Goal: Information Seeking & Learning: Learn about a topic

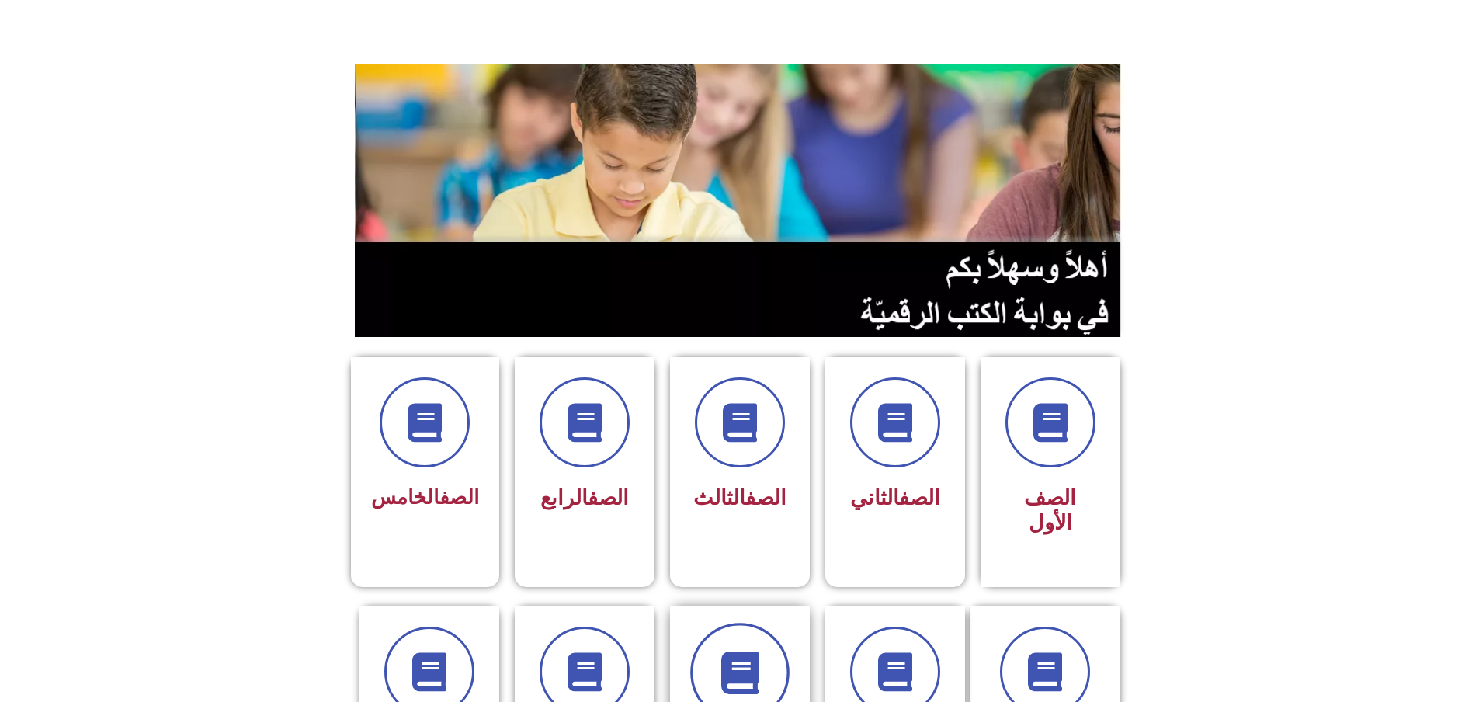
scroll to position [311, 0]
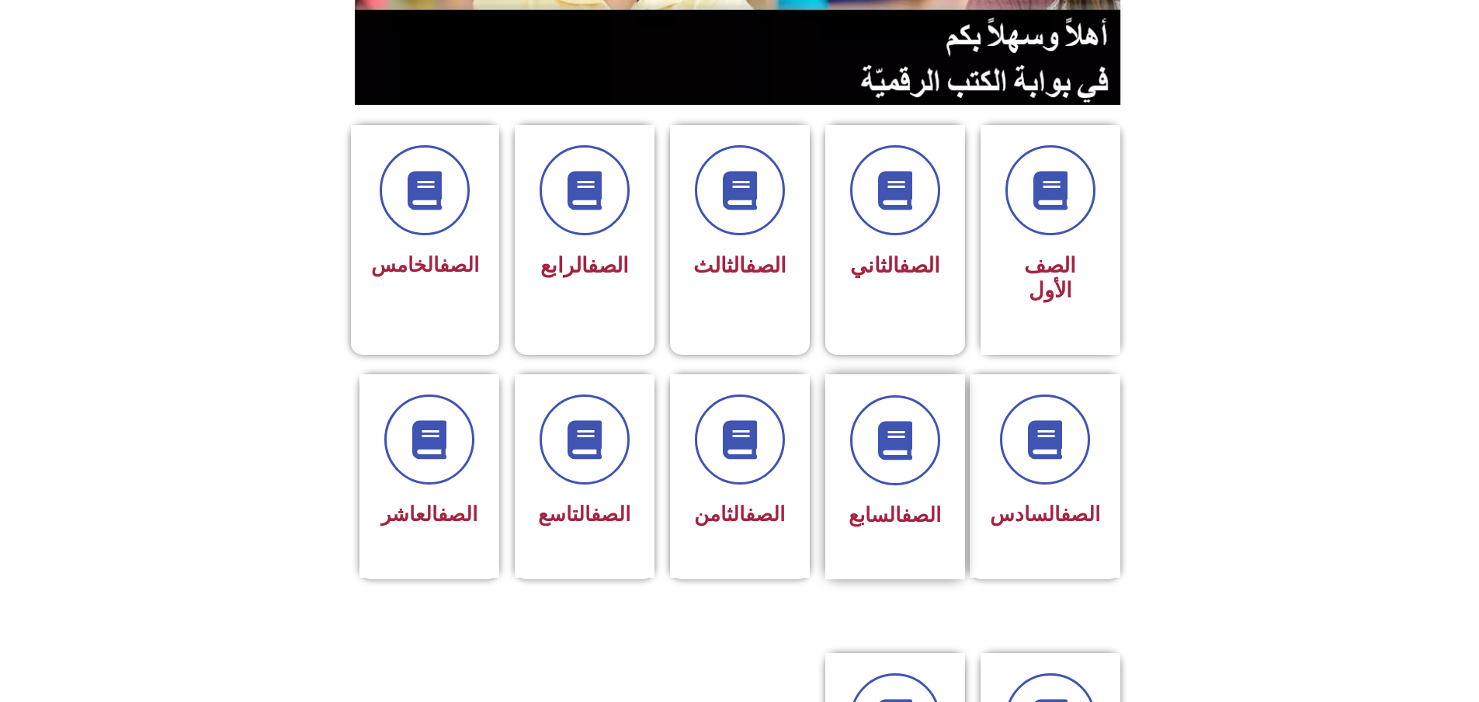
click at [870, 422] on div at bounding box center [895, 440] width 98 height 90
click at [925, 401] on span at bounding box center [895, 440] width 99 height 99
click at [908, 419] on icon at bounding box center [895, 440] width 43 height 43
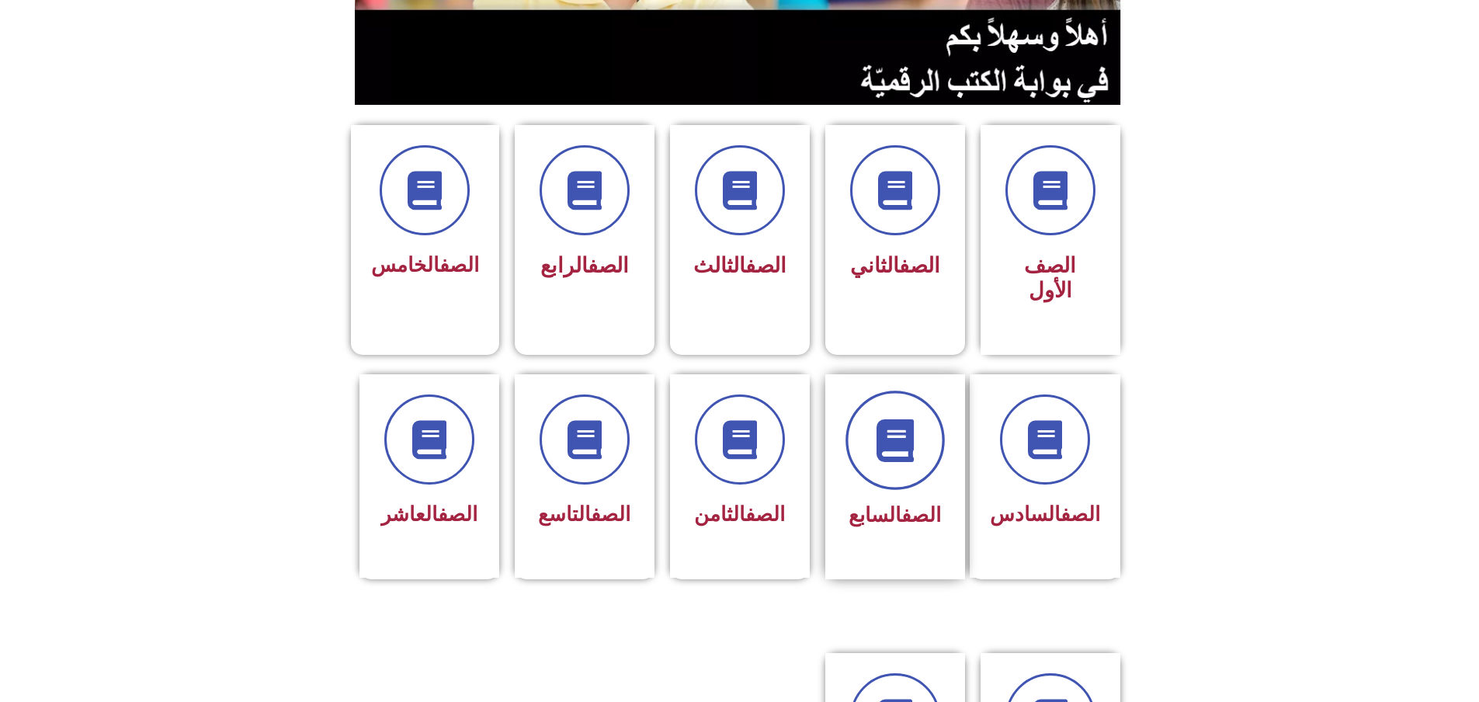
click at [899, 419] on span at bounding box center [895, 440] width 99 height 99
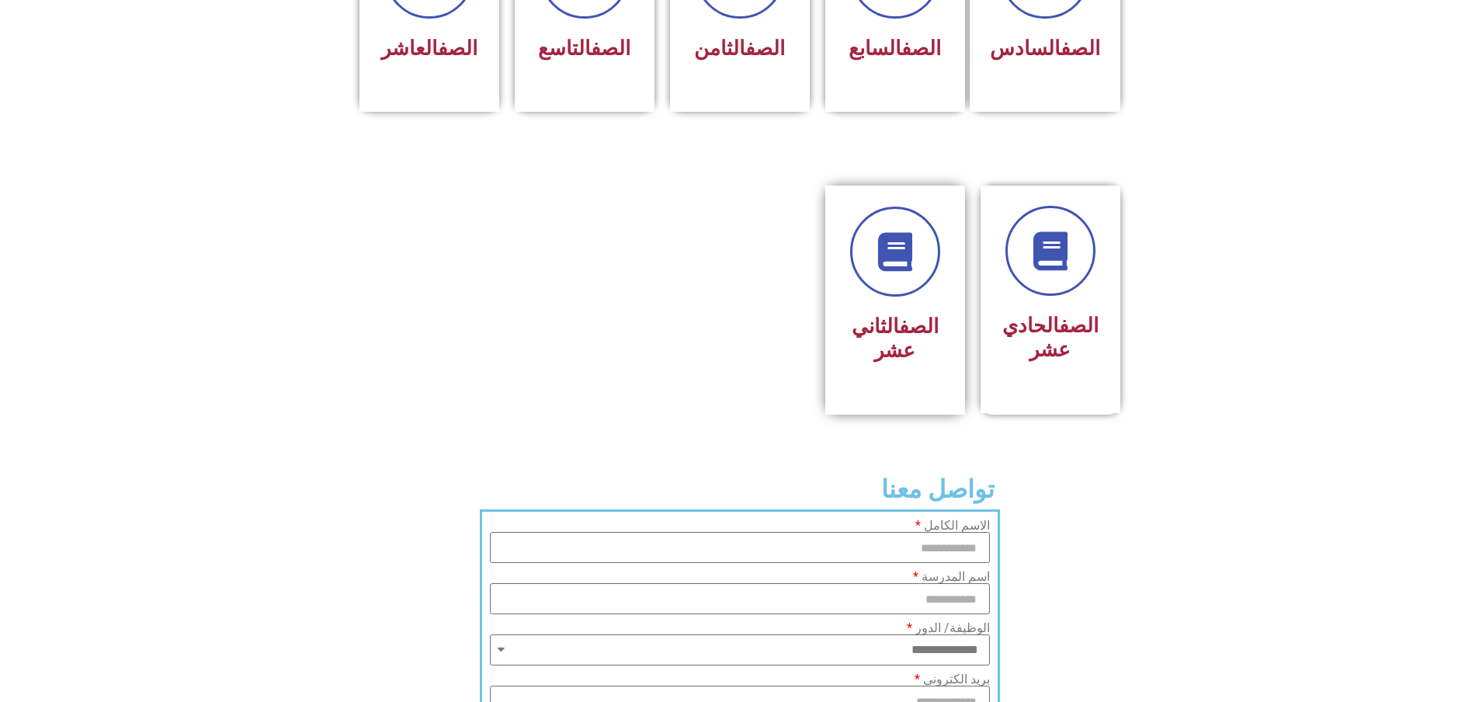
scroll to position [388, 0]
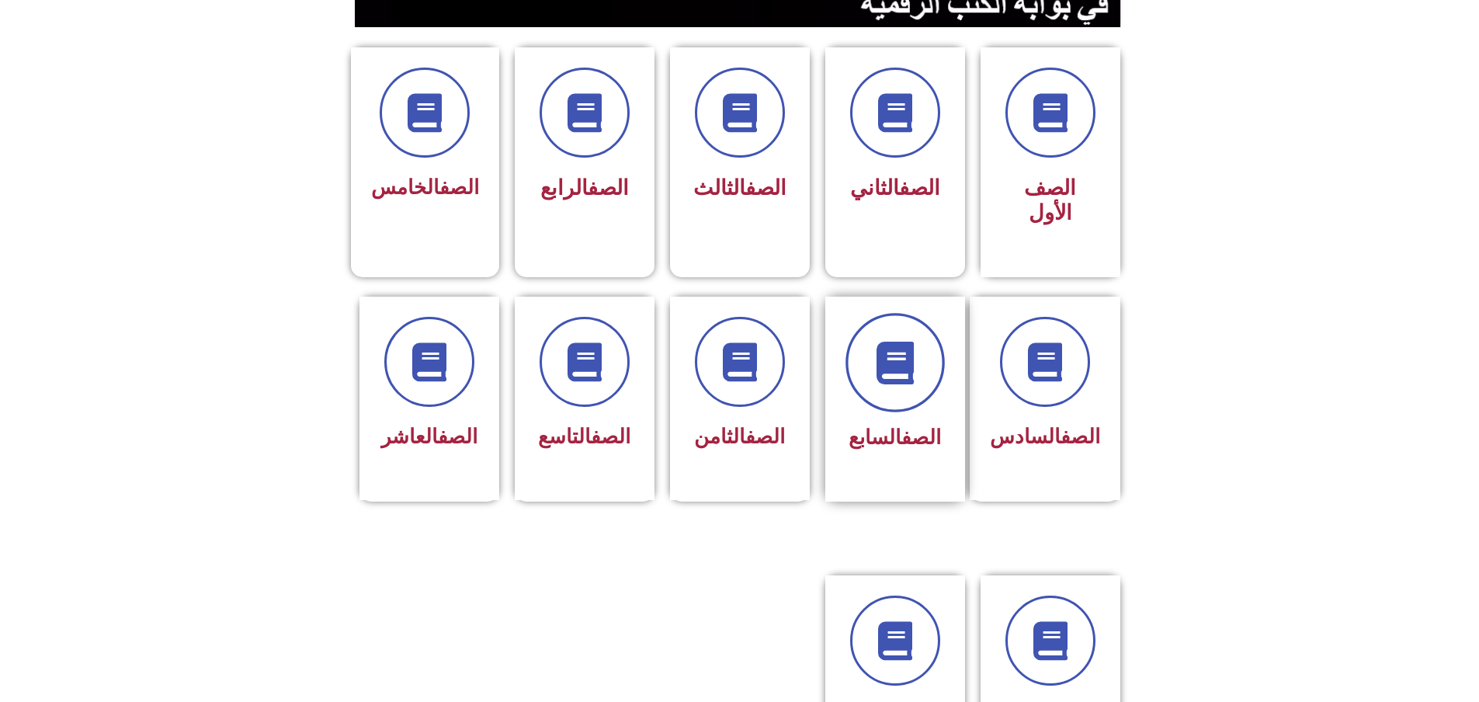
click at [895, 344] on span at bounding box center [895, 362] width 99 height 99
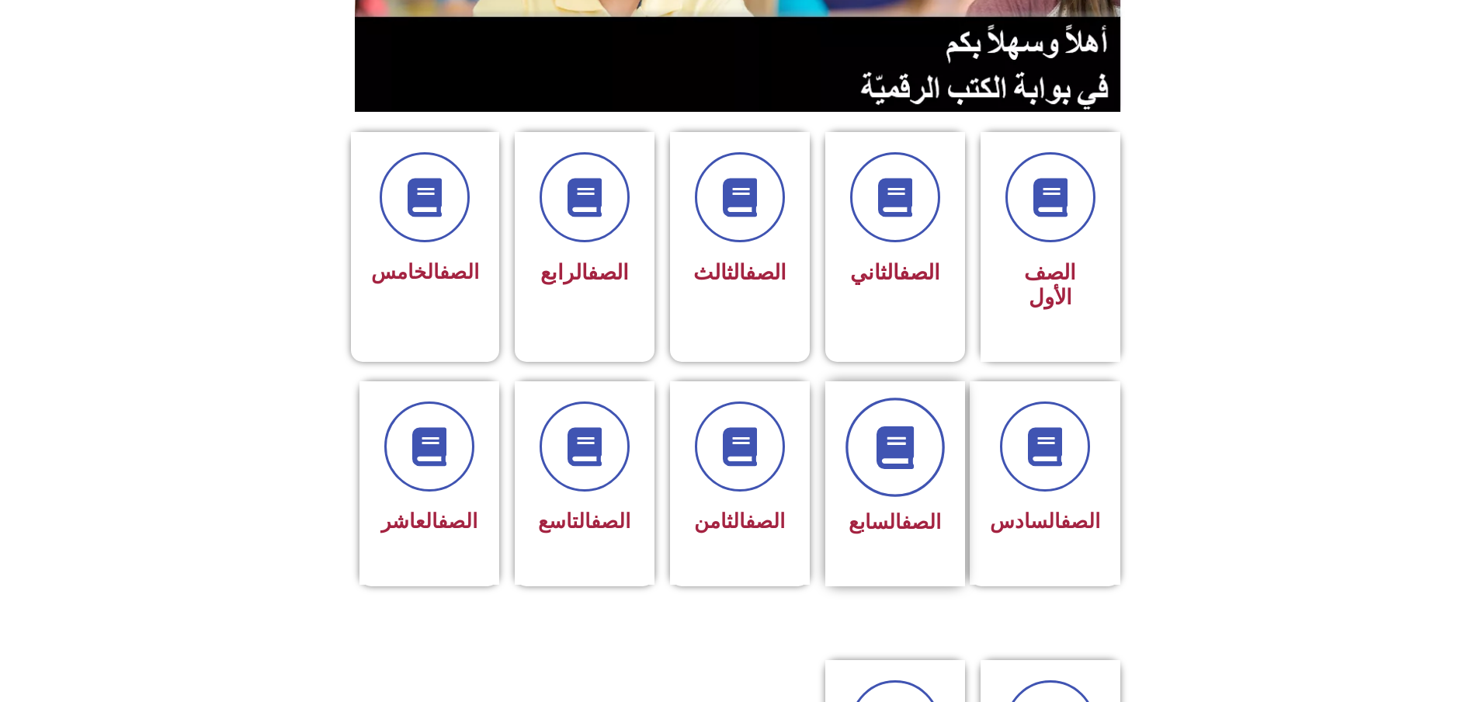
scroll to position [0, 0]
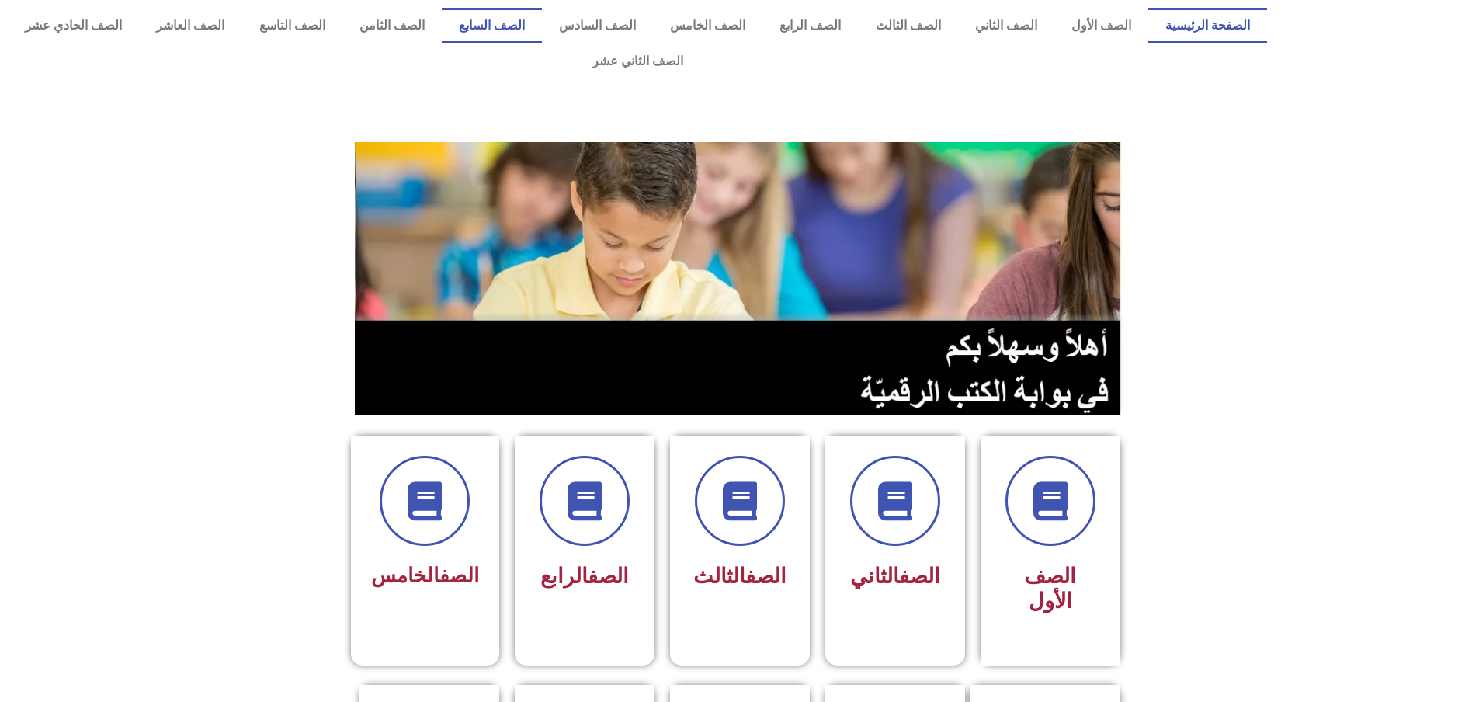
click at [542, 26] on link "الصف السابع" at bounding box center [492, 26] width 100 height 36
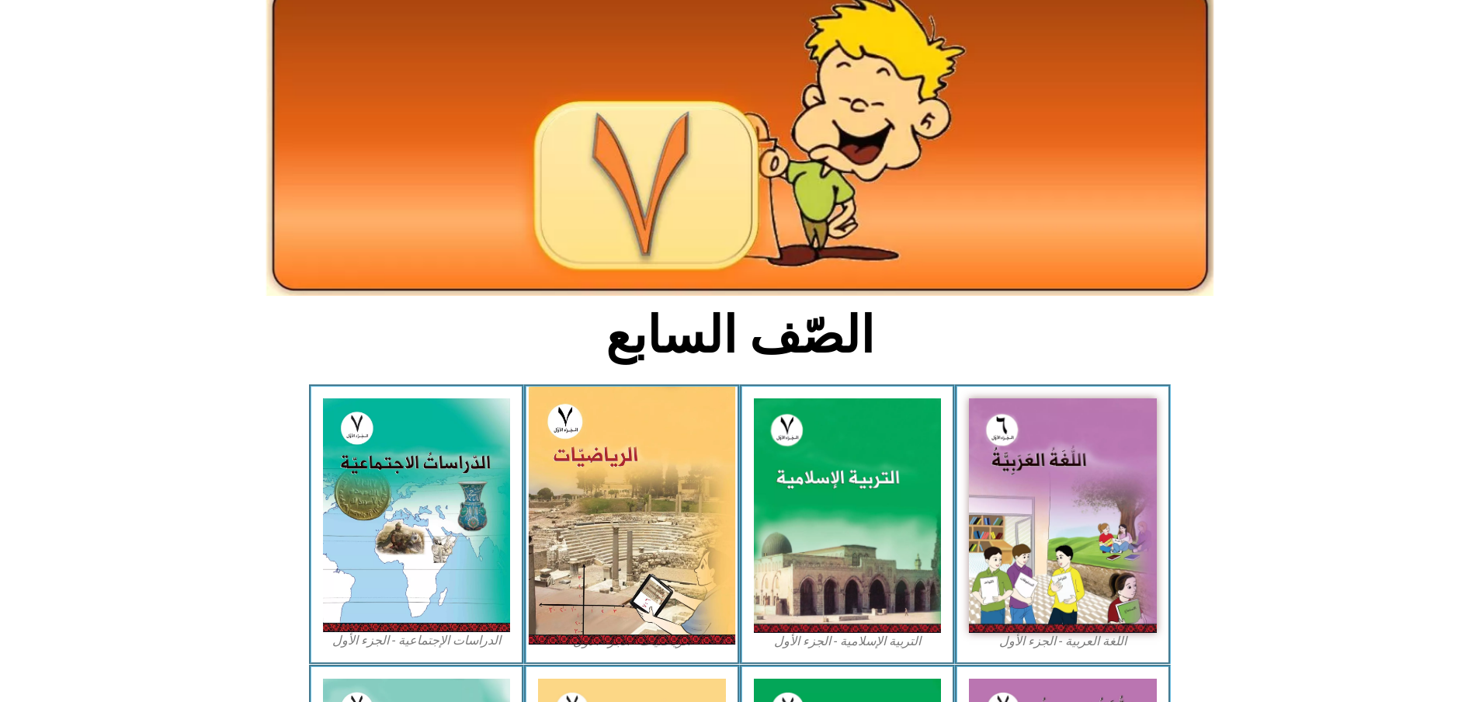
scroll to position [155, 0]
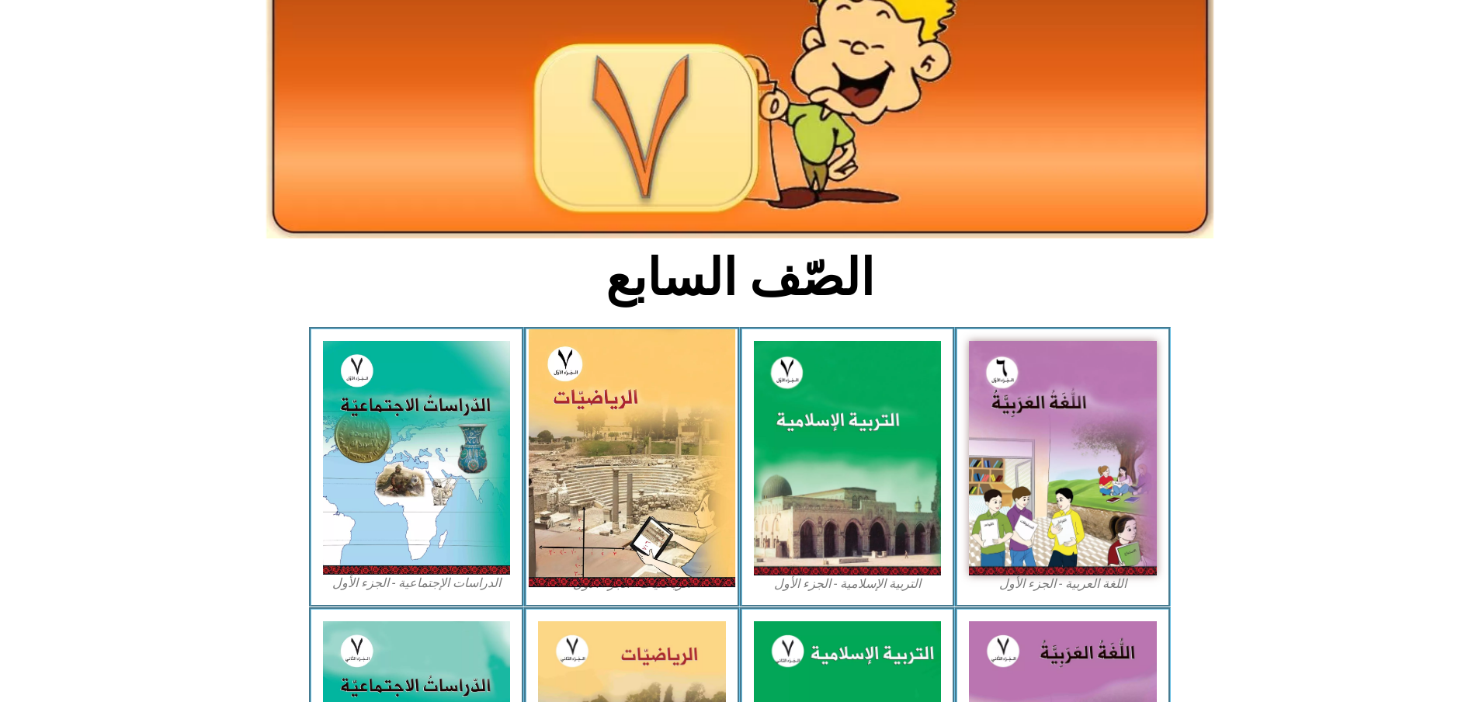
click at [642, 412] on img at bounding box center [632, 458] width 207 height 258
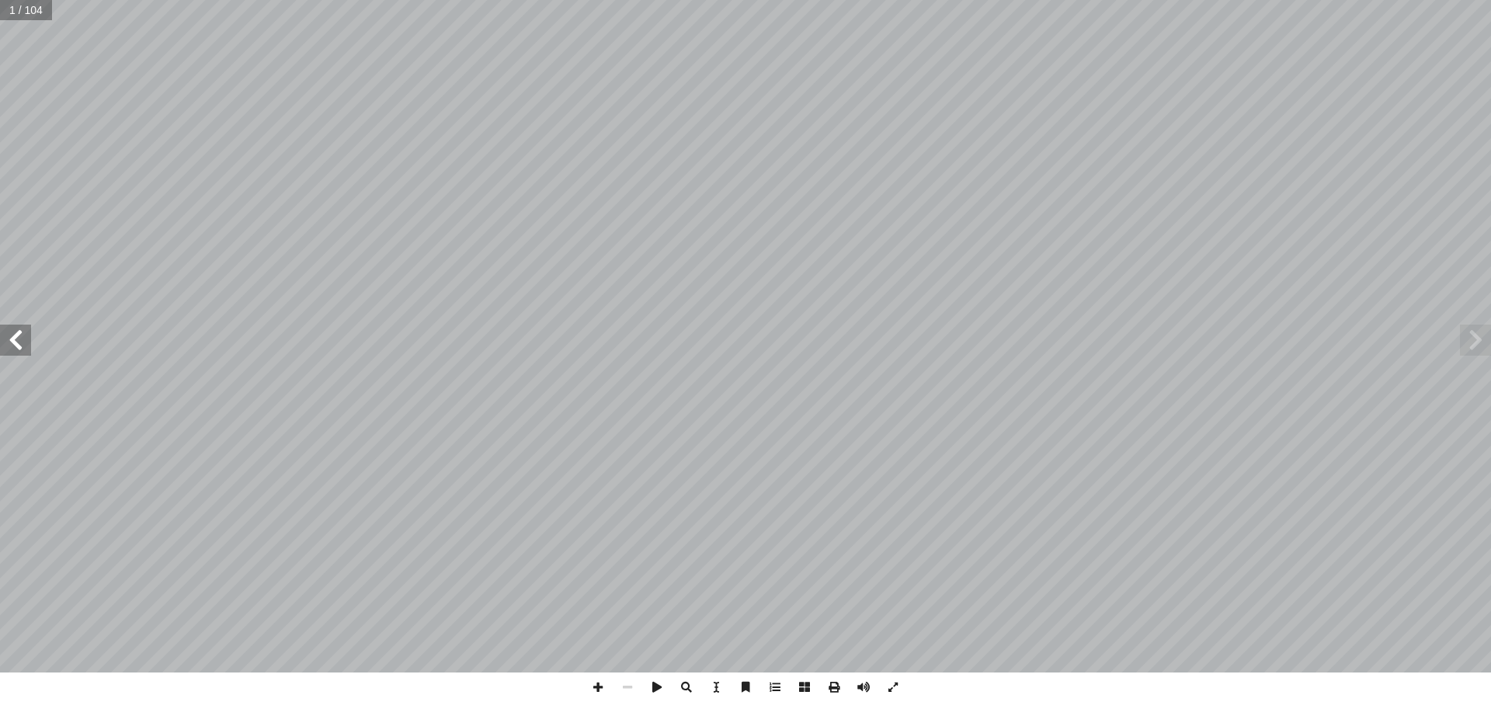
click at [9, 343] on span at bounding box center [15, 340] width 31 height 31
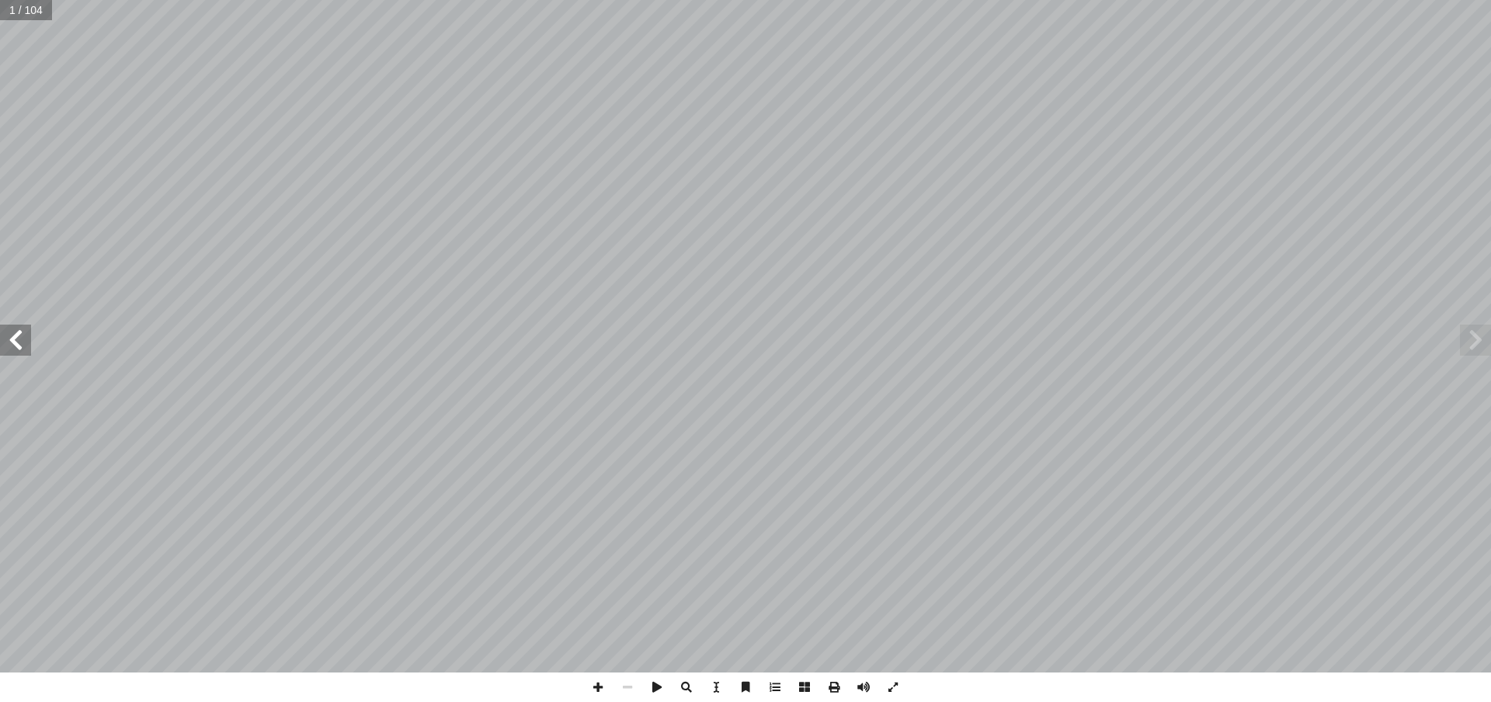
click at [9, 343] on span at bounding box center [15, 340] width 31 height 31
click at [633, 690] on span at bounding box center [628, 688] width 30 height 30
click at [605, 689] on span at bounding box center [598, 688] width 30 height 30
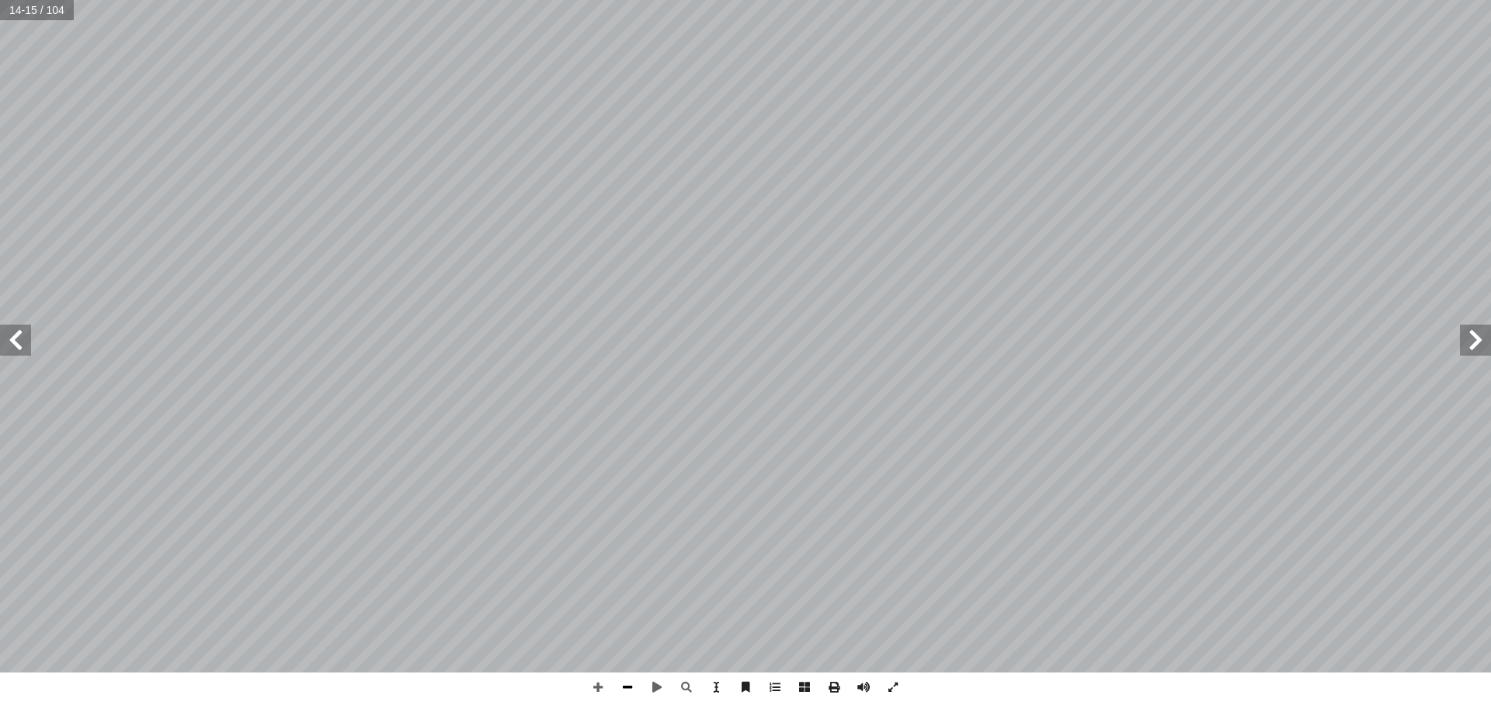
click at [632, 688] on span at bounding box center [628, 688] width 30 height 30
click at [1479, 344] on span at bounding box center [1475, 340] width 31 height 31
click at [23, 351] on span at bounding box center [15, 340] width 31 height 31
click at [23, 352] on span at bounding box center [15, 340] width 31 height 31
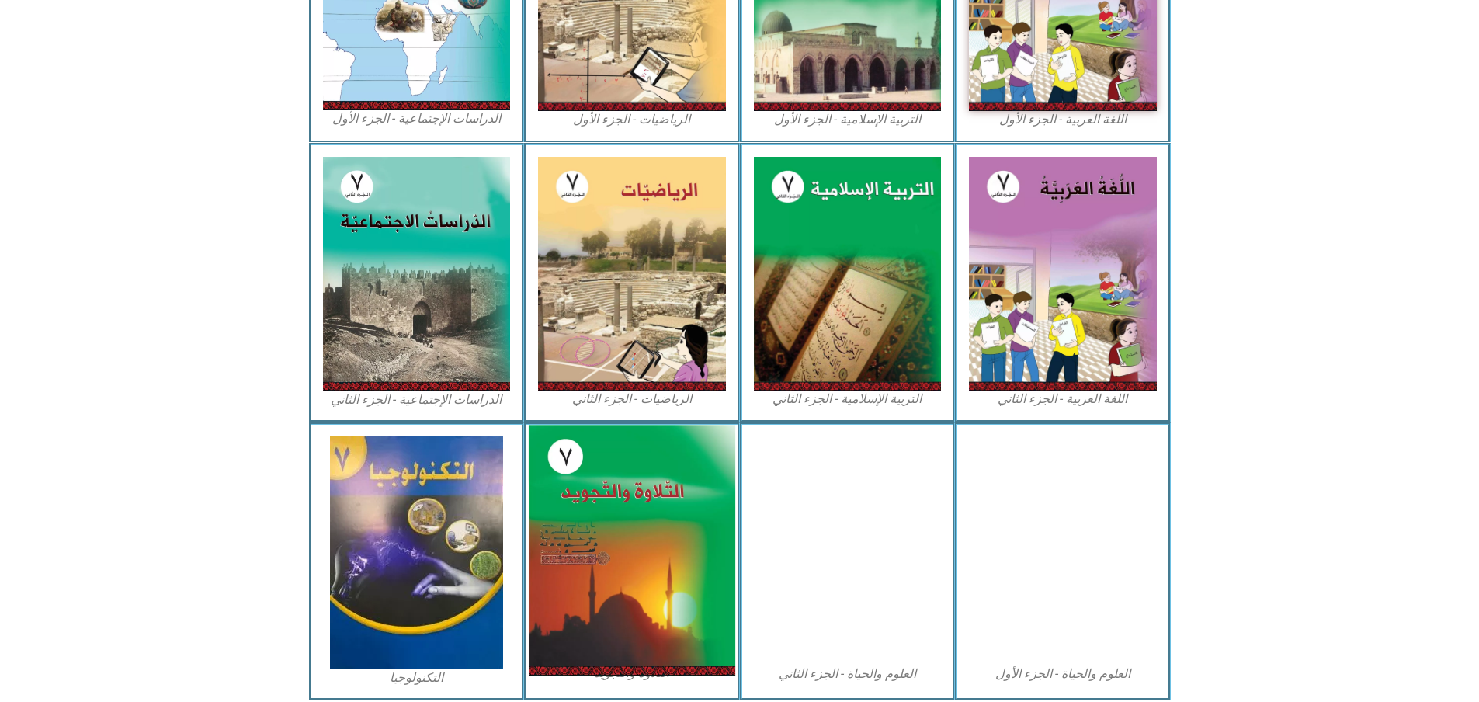
scroll to position [621, 0]
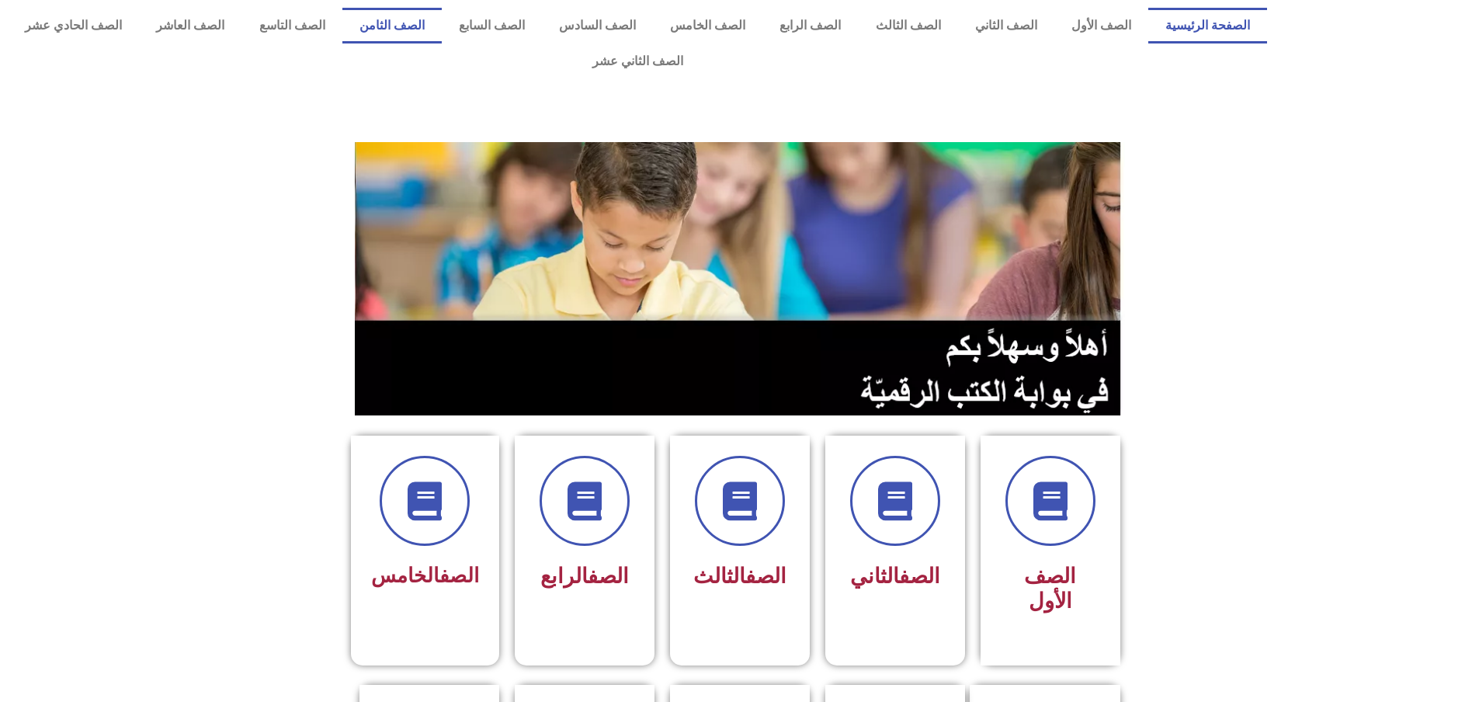
click at [442, 21] on link "الصف الثامن" at bounding box center [391, 26] width 99 height 36
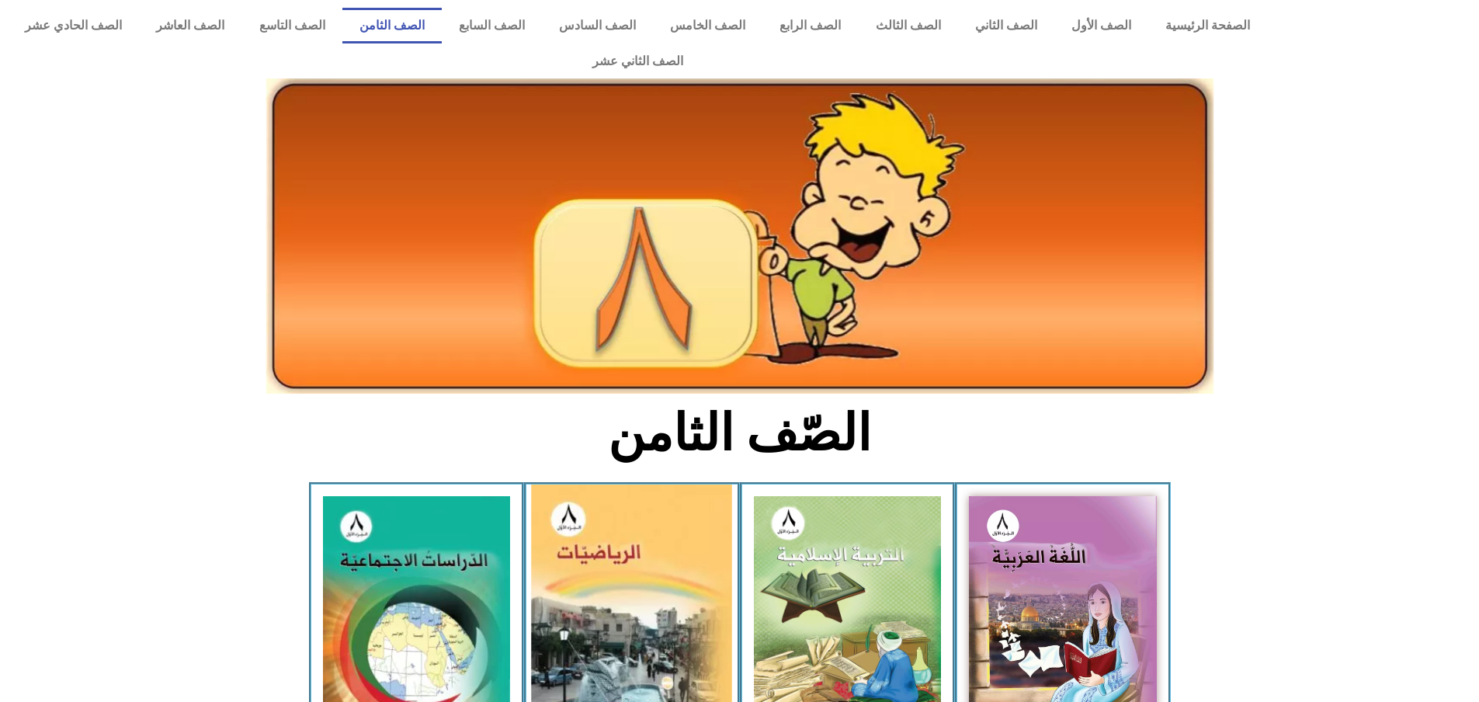
click at [635, 593] on img at bounding box center [632, 613] width 201 height 256
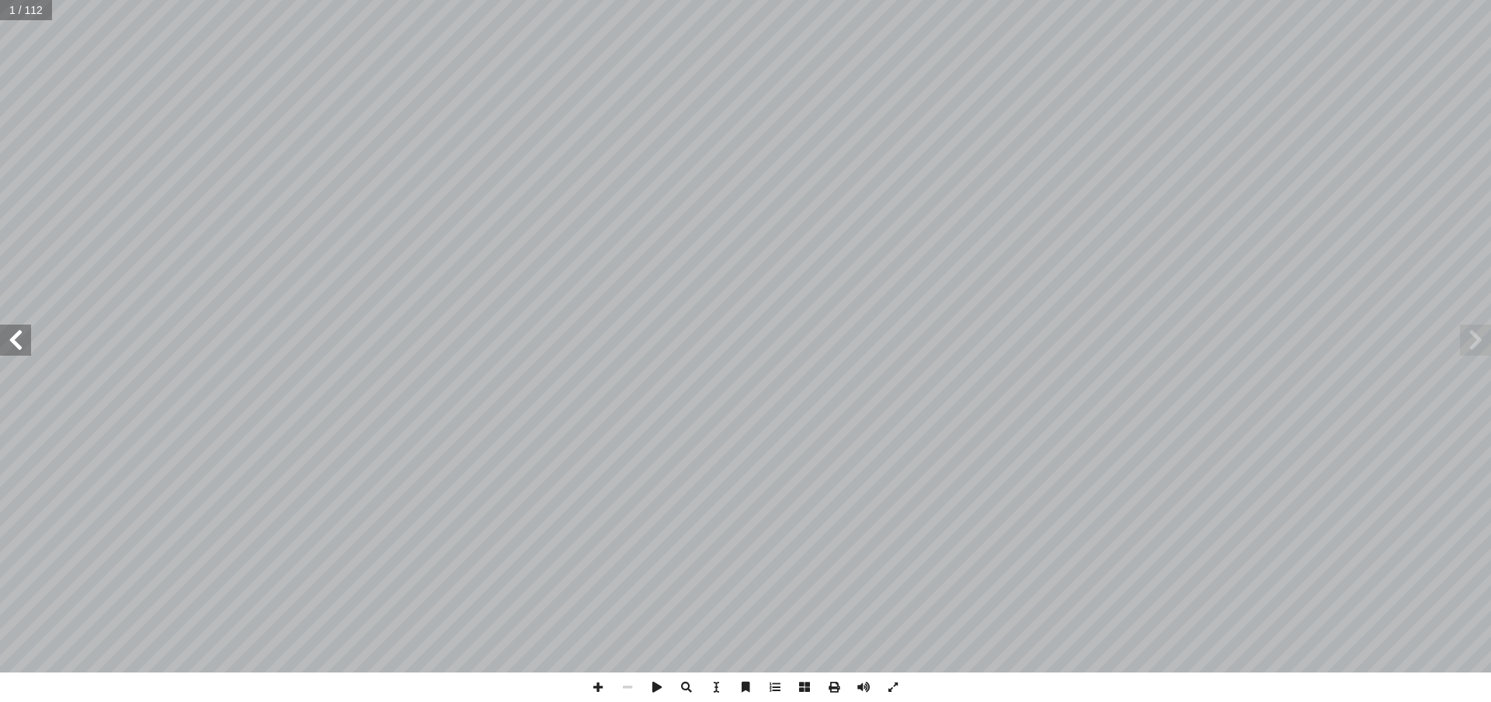
click at [5, 344] on span at bounding box center [15, 340] width 31 height 31
click at [12, 339] on span at bounding box center [15, 340] width 31 height 31
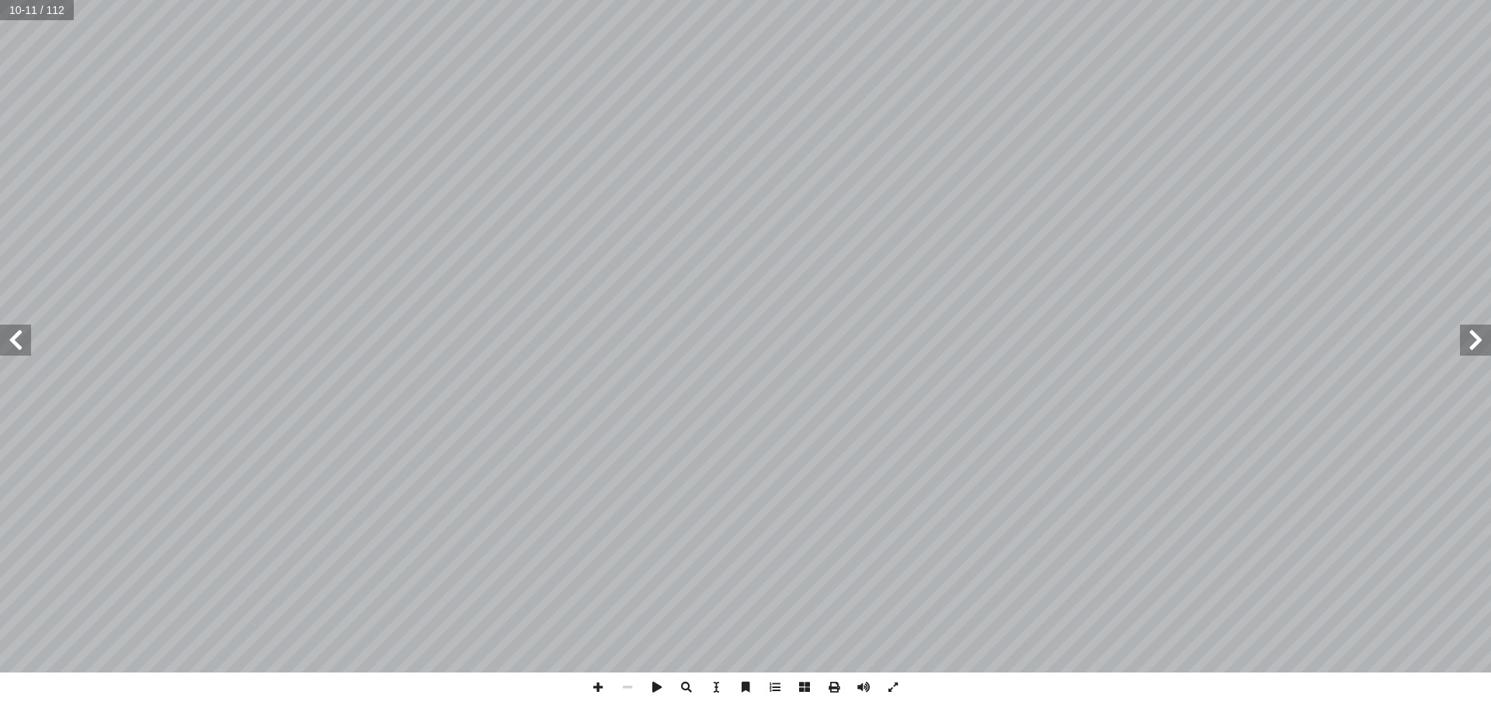
click at [12, 339] on span at bounding box center [15, 340] width 31 height 31
click at [1483, 350] on span at bounding box center [1475, 340] width 31 height 31
click at [29, 339] on span at bounding box center [15, 340] width 31 height 31
